Goal: Find contact information: Find contact information

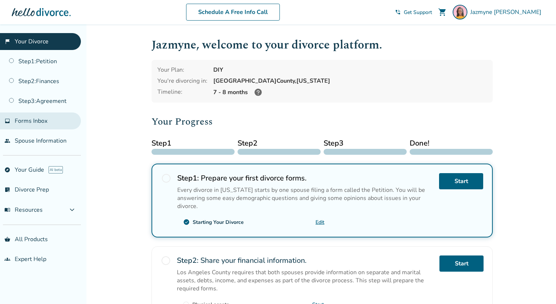
click at [36, 125] on link "inbox Forms Inbox" at bounding box center [40, 121] width 81 height 17
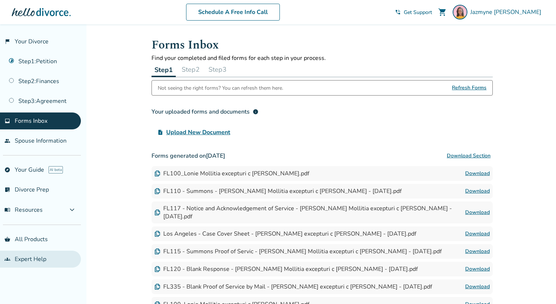
click at [32, 255] on link "groups Expert Help" at bounding box center [40, 259] width 81 height 17
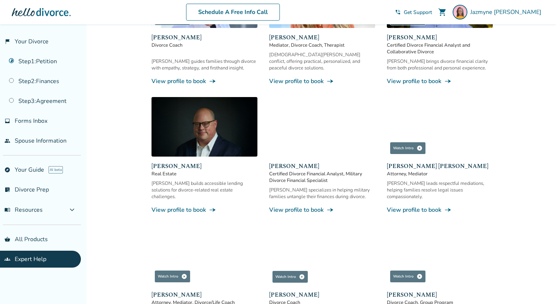
scroll to position [419, 0]
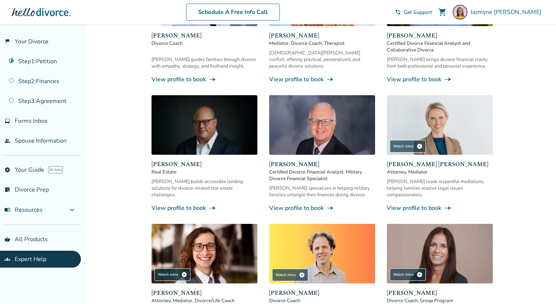
click at [410, 204] on link "View profile to book line_end_arrow_notch" at bounding box center [440, 208] width 106 height 8
